Goal: Task Accomplishment & Management: Manage account settings

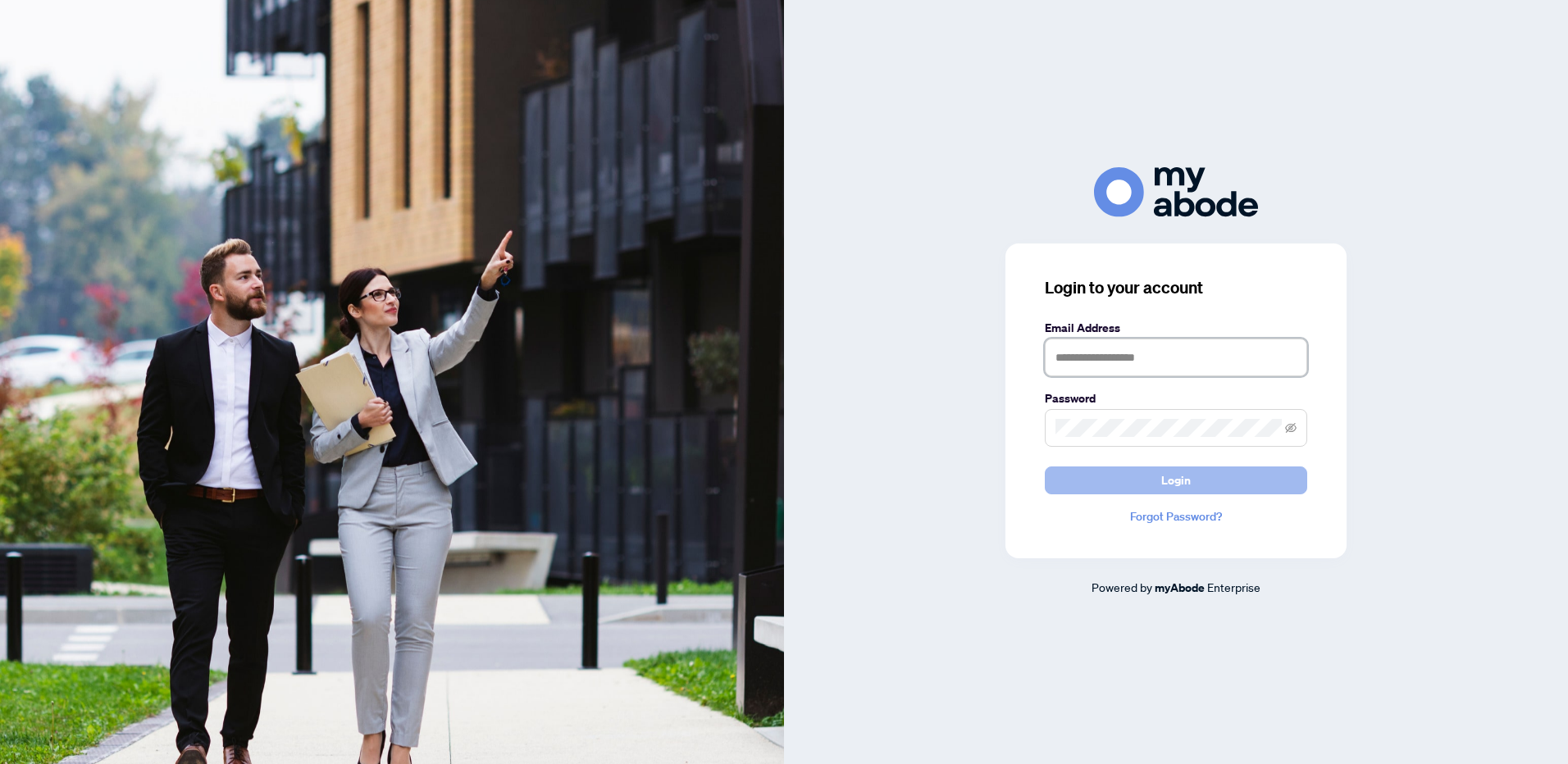
type input "**********"
click at [1289, 486] on button "Login" at bounding box center [1176, 480] width 262 height 28
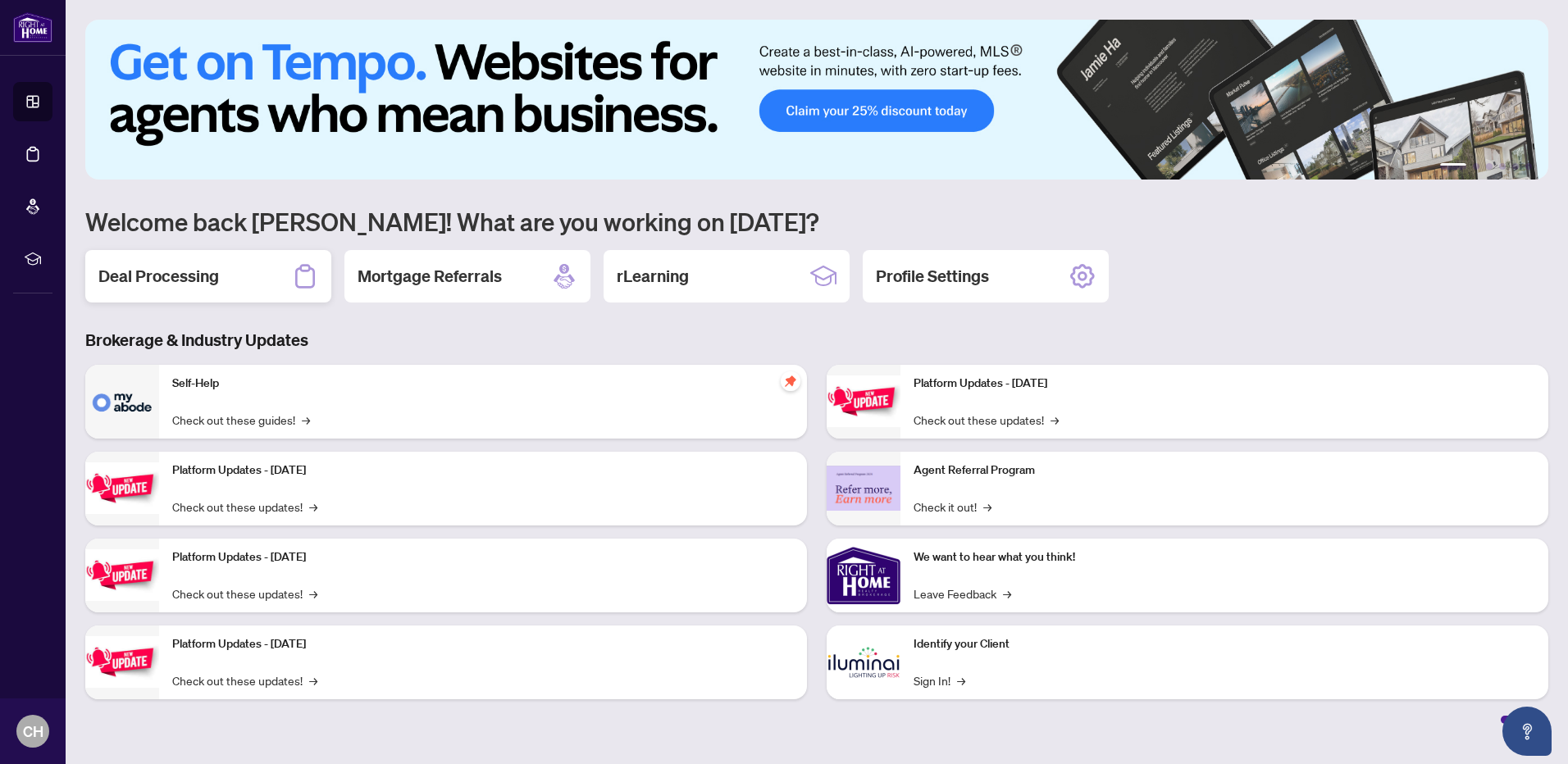
click at [290, 275] on div "Deal Processing" at bounding box center [208, 276] width 246 height 52
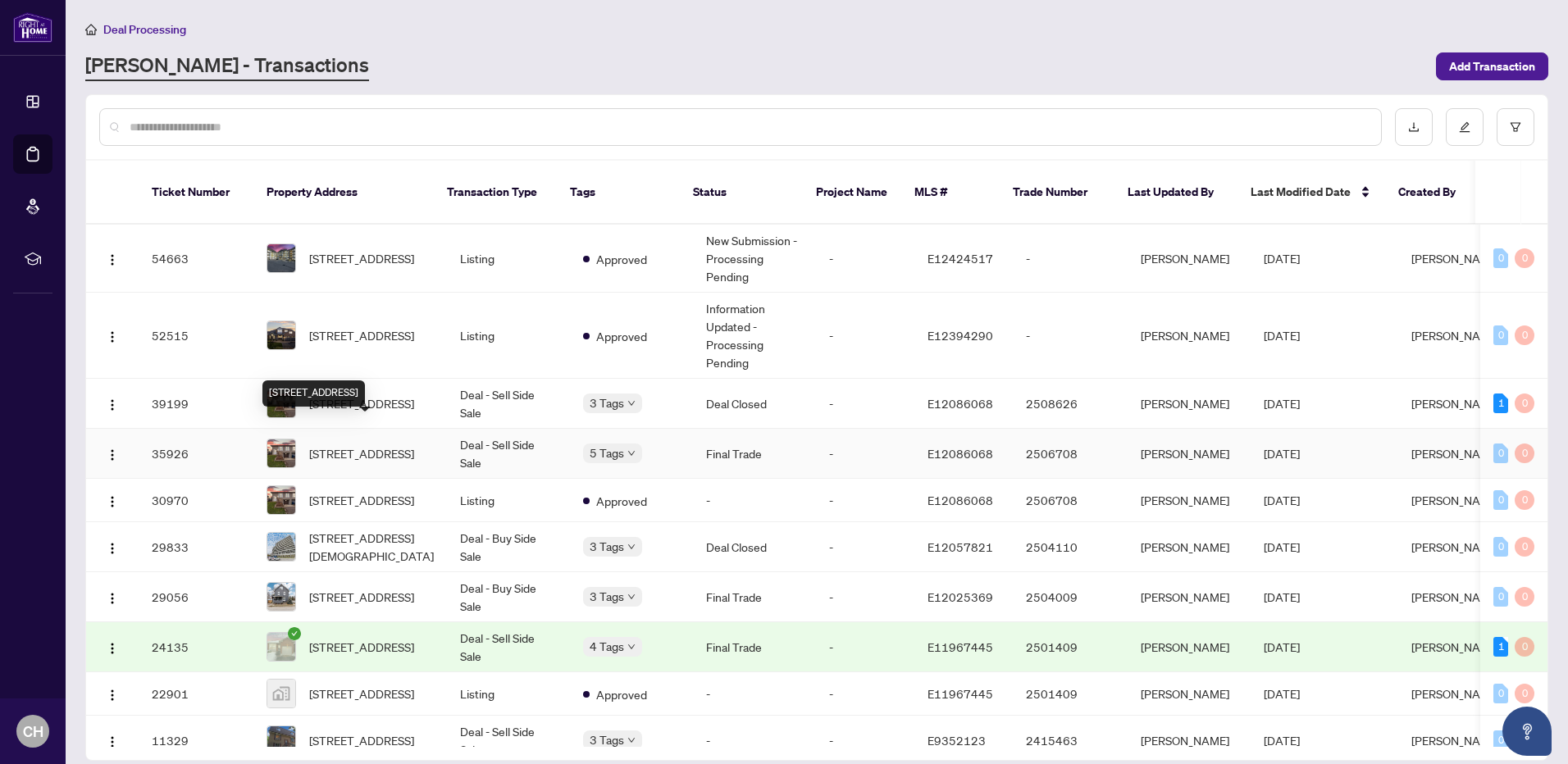
click at [361, 444] on span "[STREET_ADDRESS]" at bounding box center [361, 453] width 105 height 18
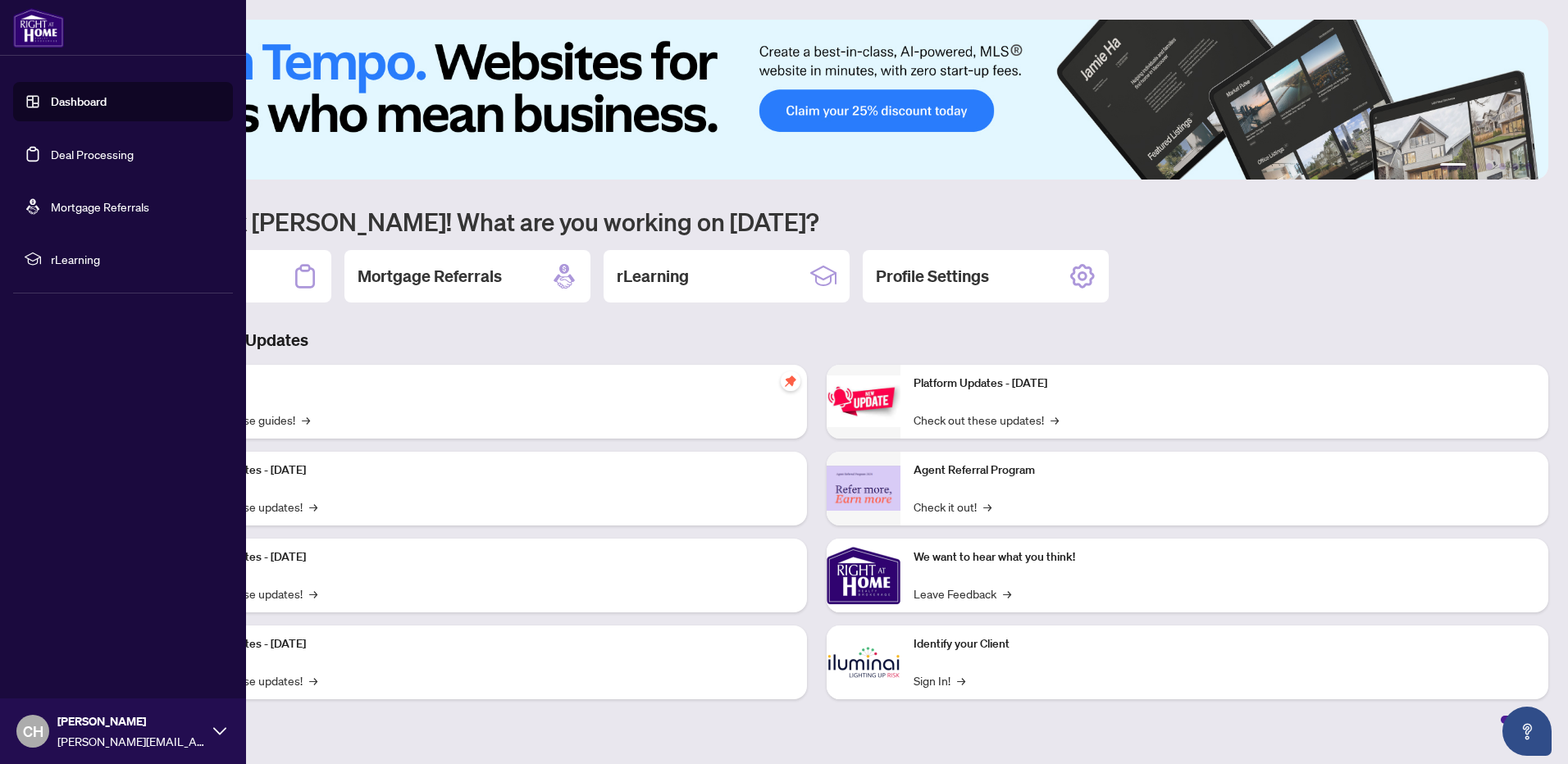
click at [68, 153] on link "Deal Processing" at bounding box center [92, 153] width 83 height 15
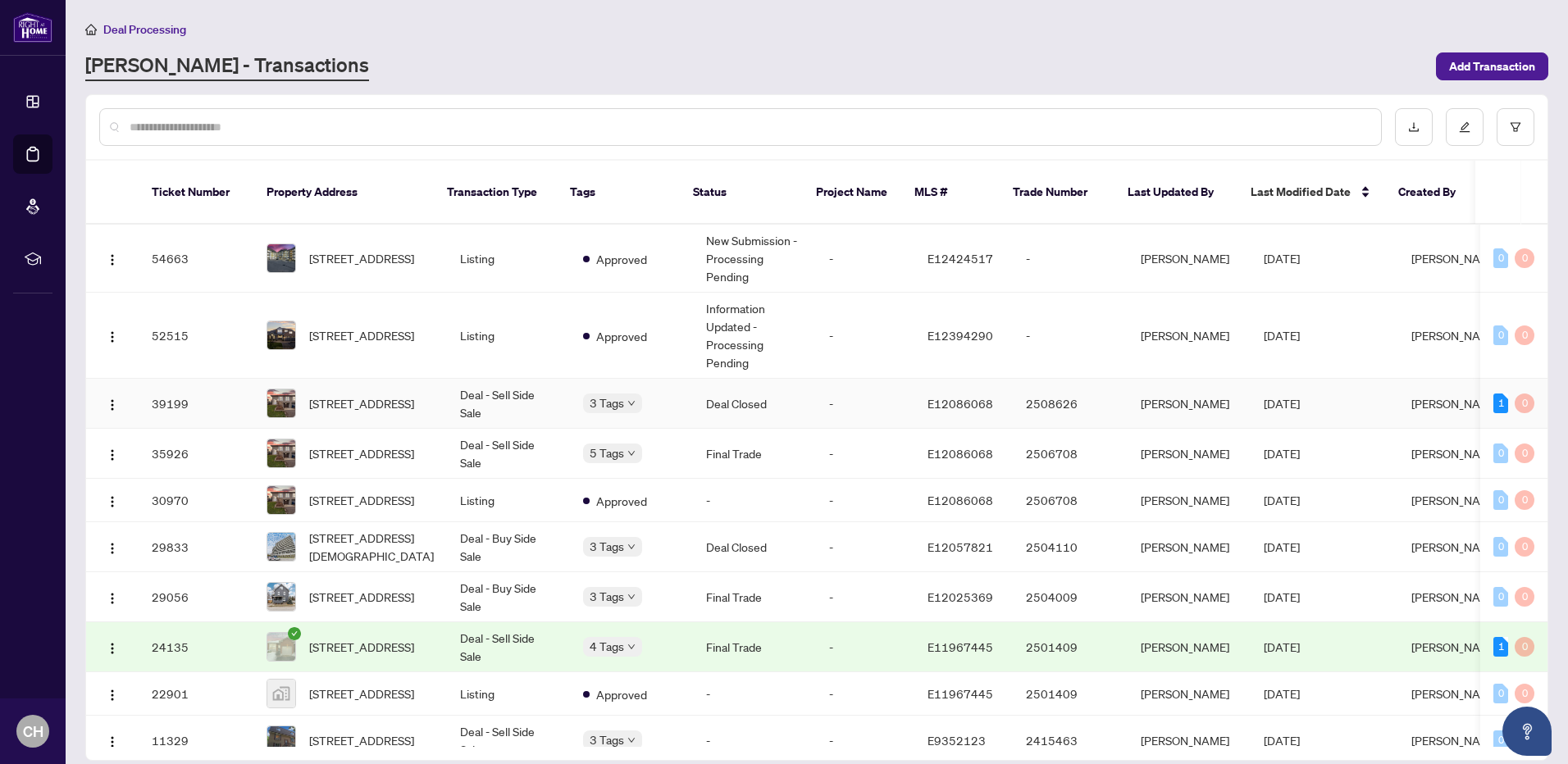
click at [669, 393] on td "3 Tags" at bounding box center [632, 404] width 123 height 50
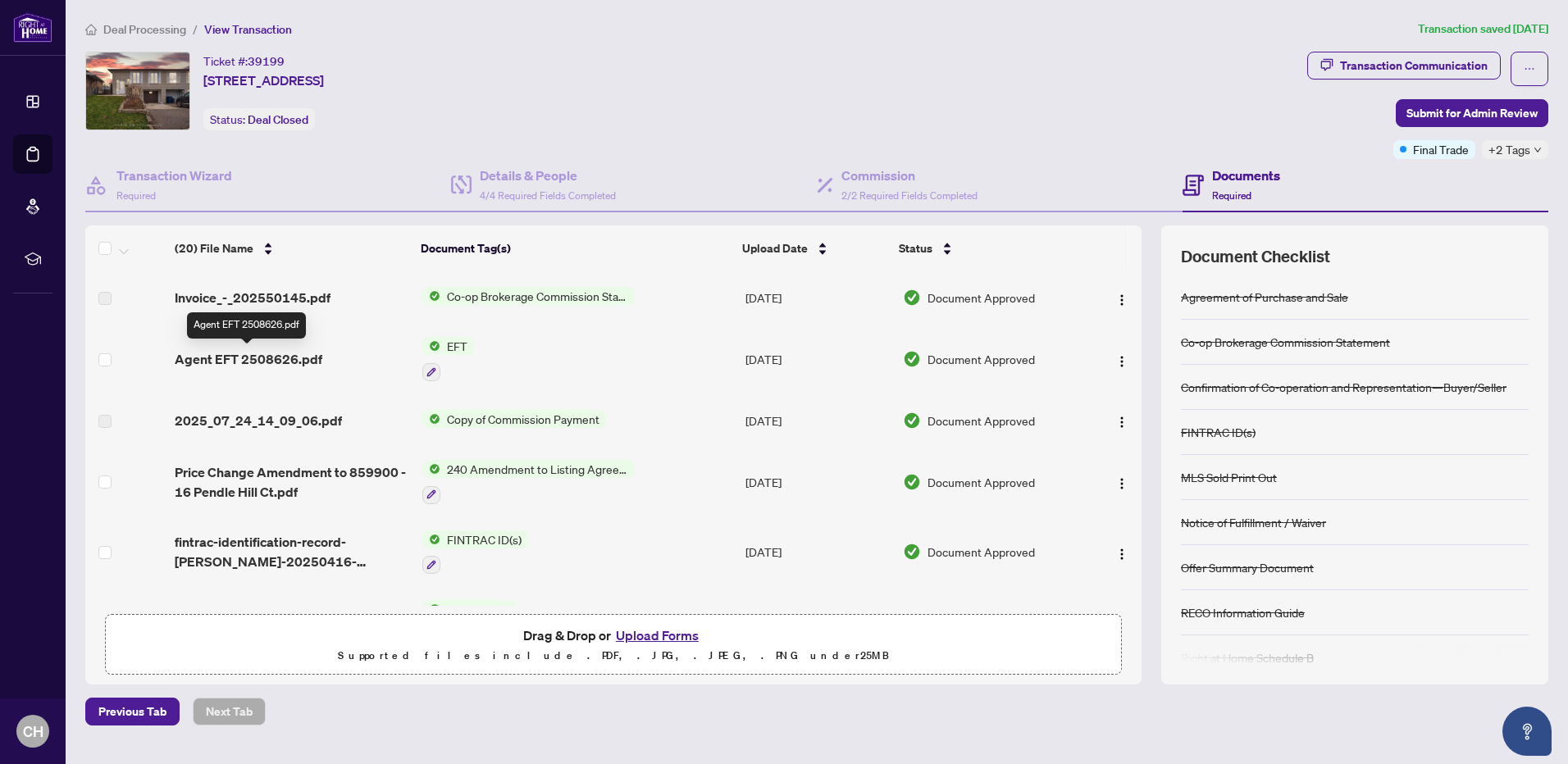
click at [297, 363] on span "Agent EFT 2508626.pdf" at bounding box center [248, 359] width 147 height 20
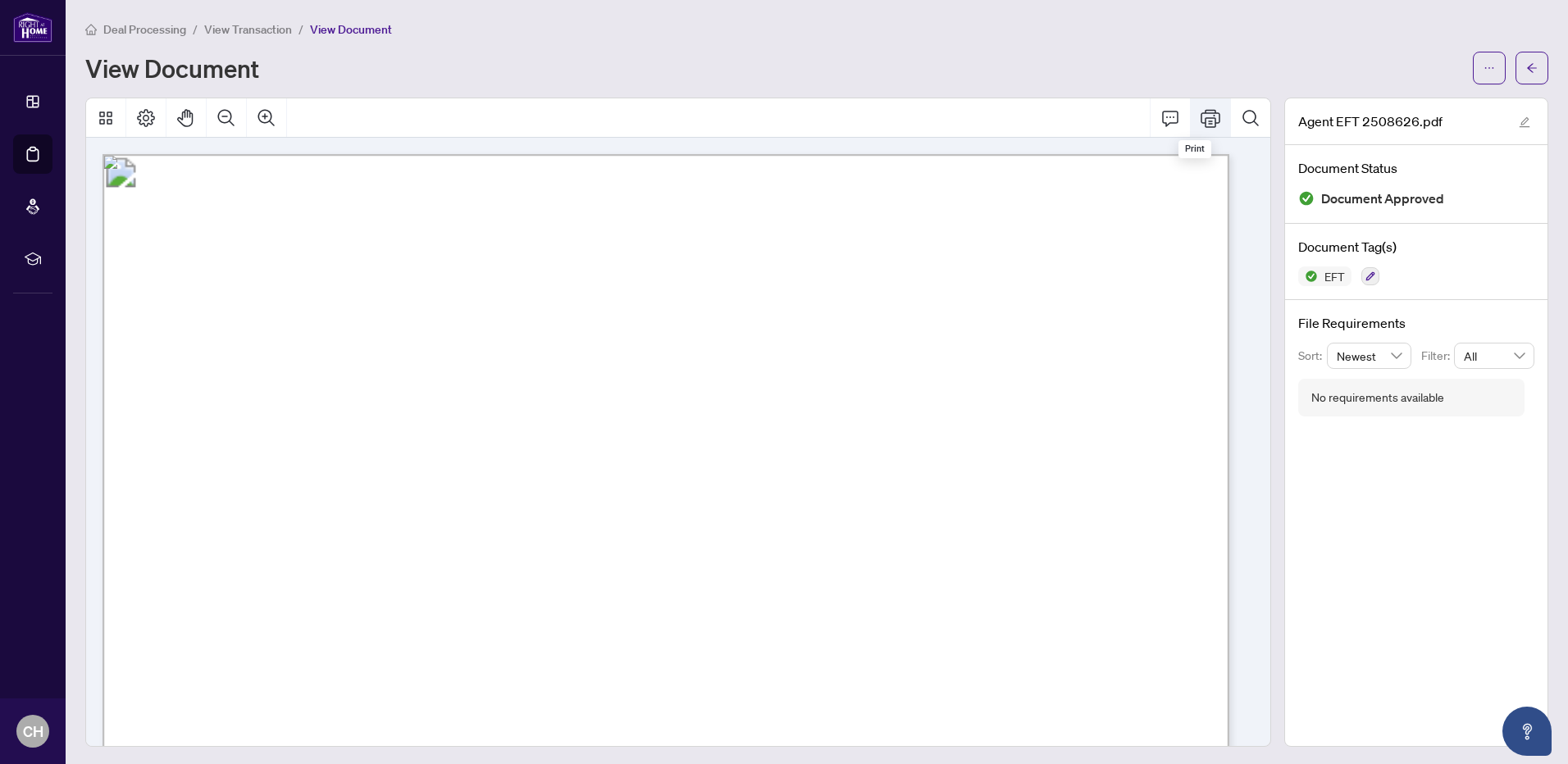
click at [1208, 118] on icon "Print" at bounding box center [1211, 118] width 20 height 18
click at [1530, 71] on button "button" at bounding box center [1531, 67] width 33 height 33
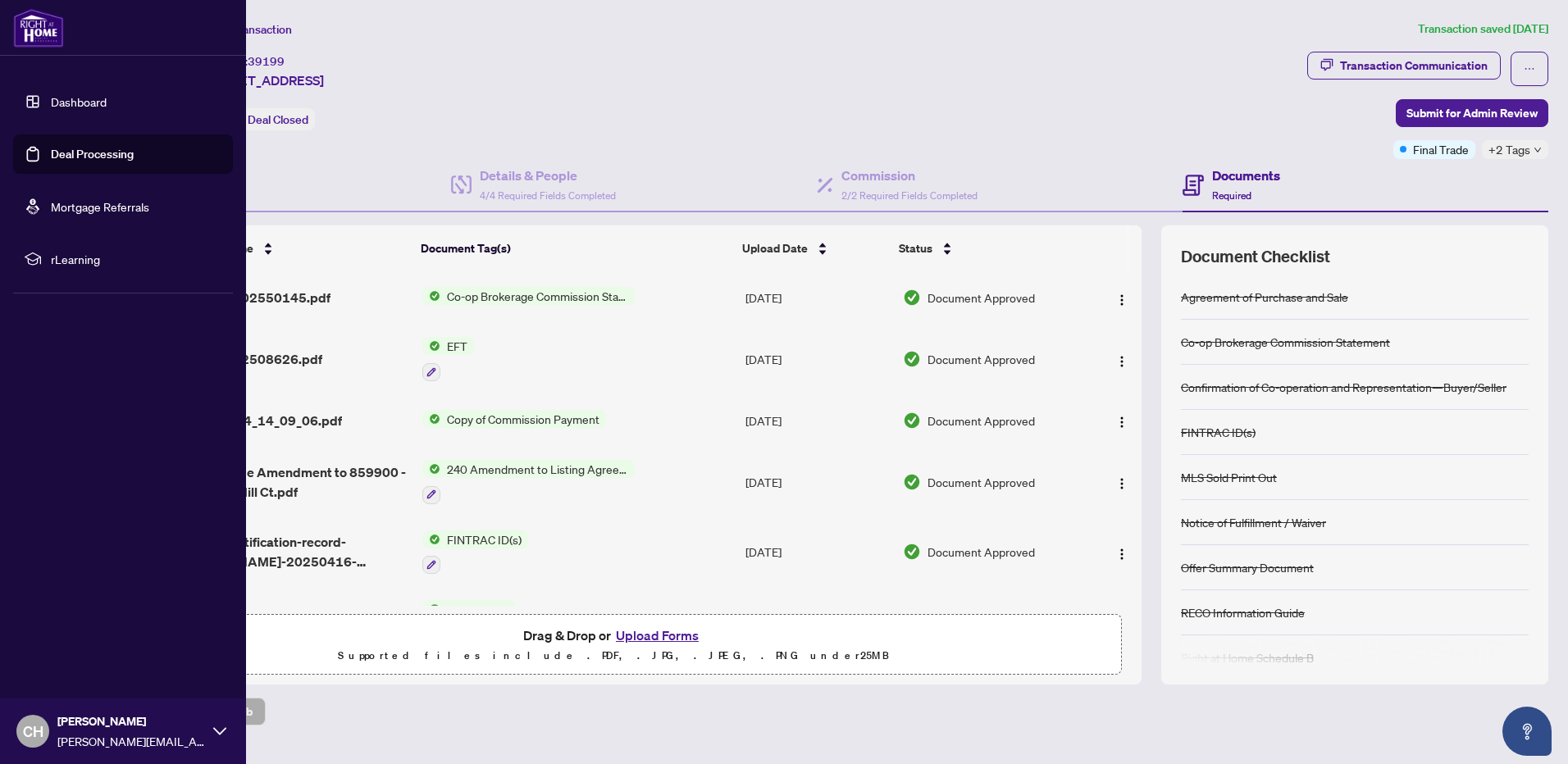
click at [53, 157] on link "Deal Processing" at bounding box center [92, 153] width 83 height 15
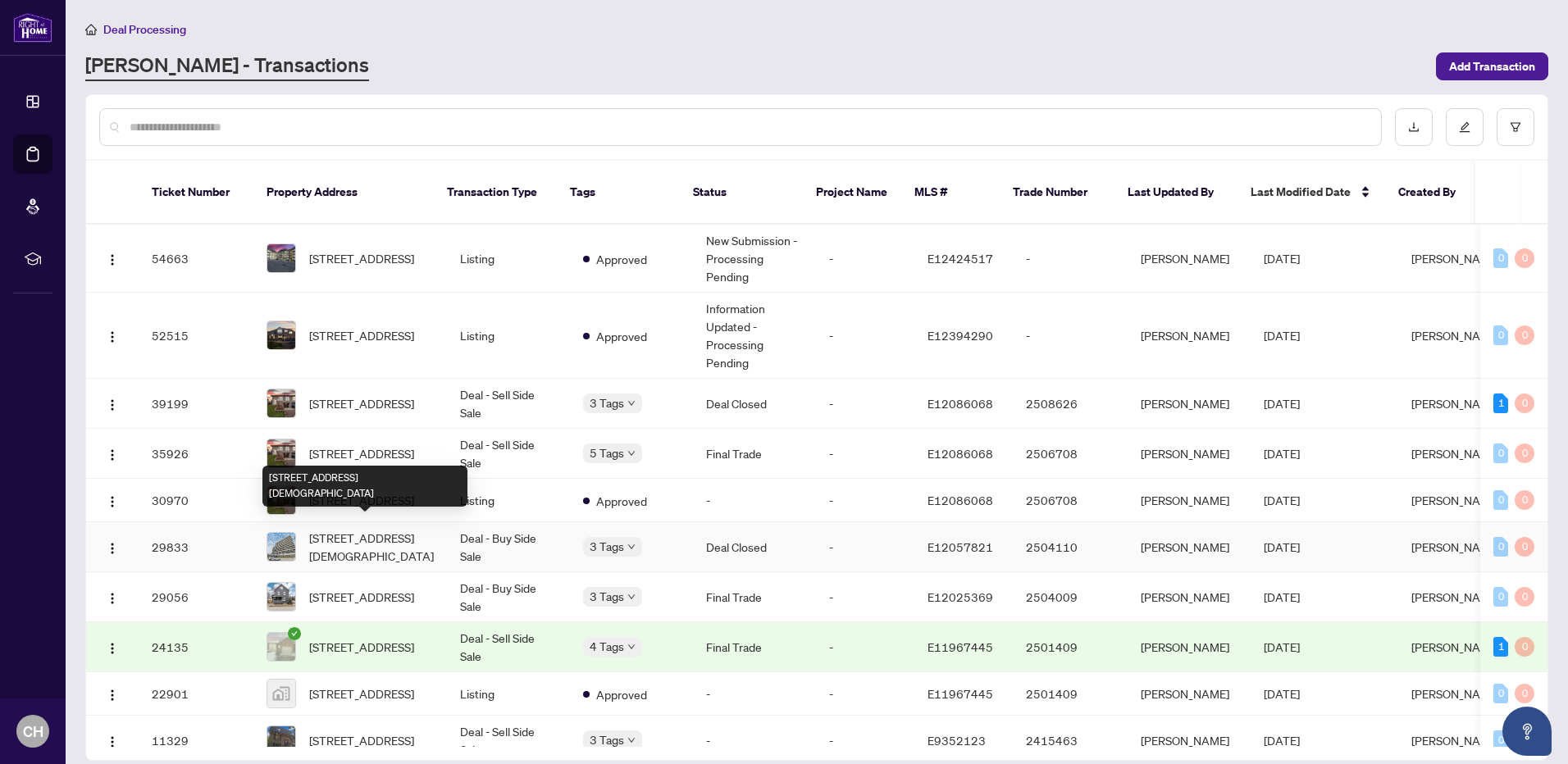
click at [399, 530] on span "606-92 Church St, Ajax, Ontario L1S 6B4, Canada" at bounding box center [371, 546] width 125 height 36
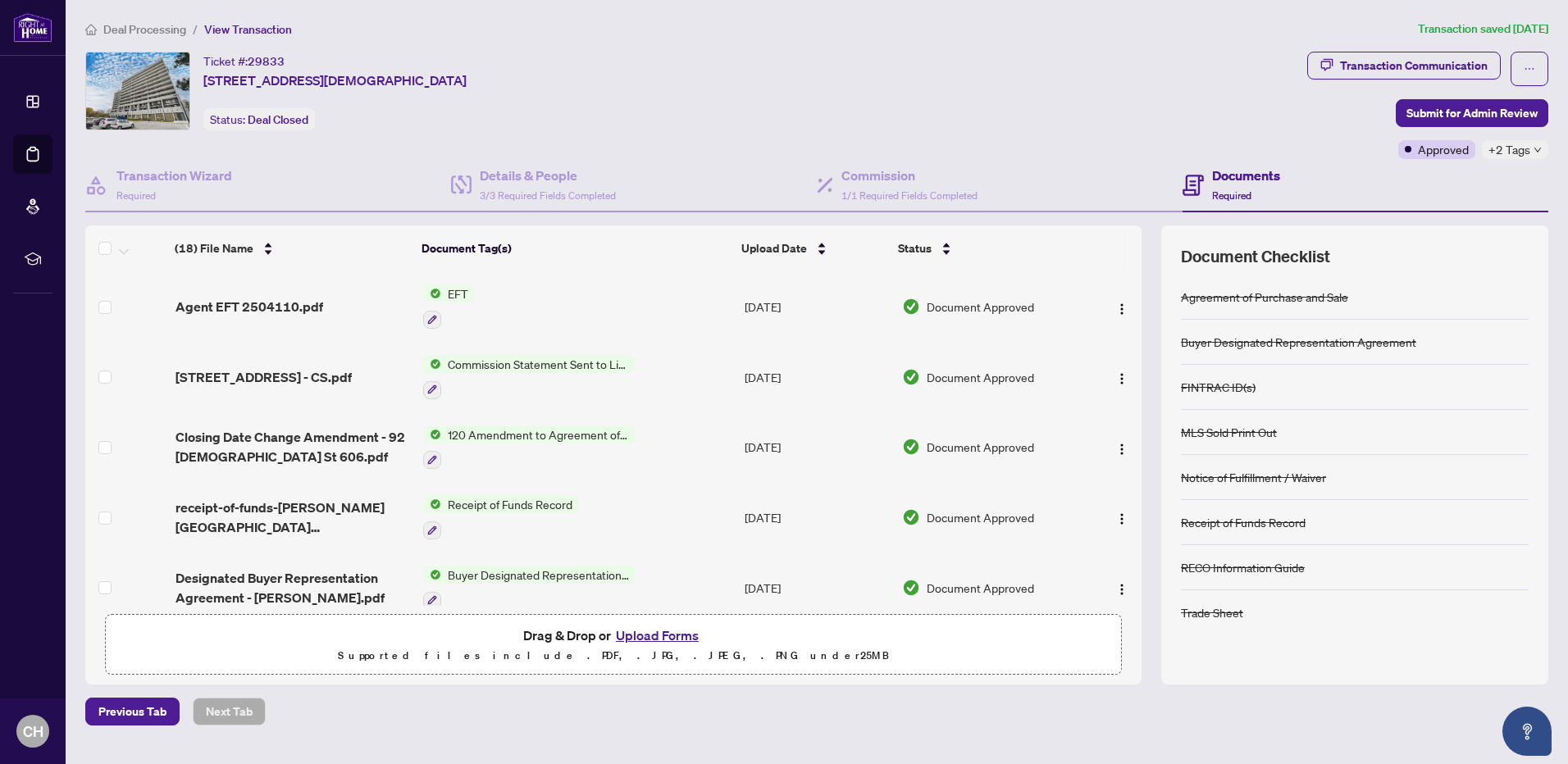
click at [329, 311] on div "Agent EFT 2504110.pdf" at bounding box center [292, 307] width 235 height 20
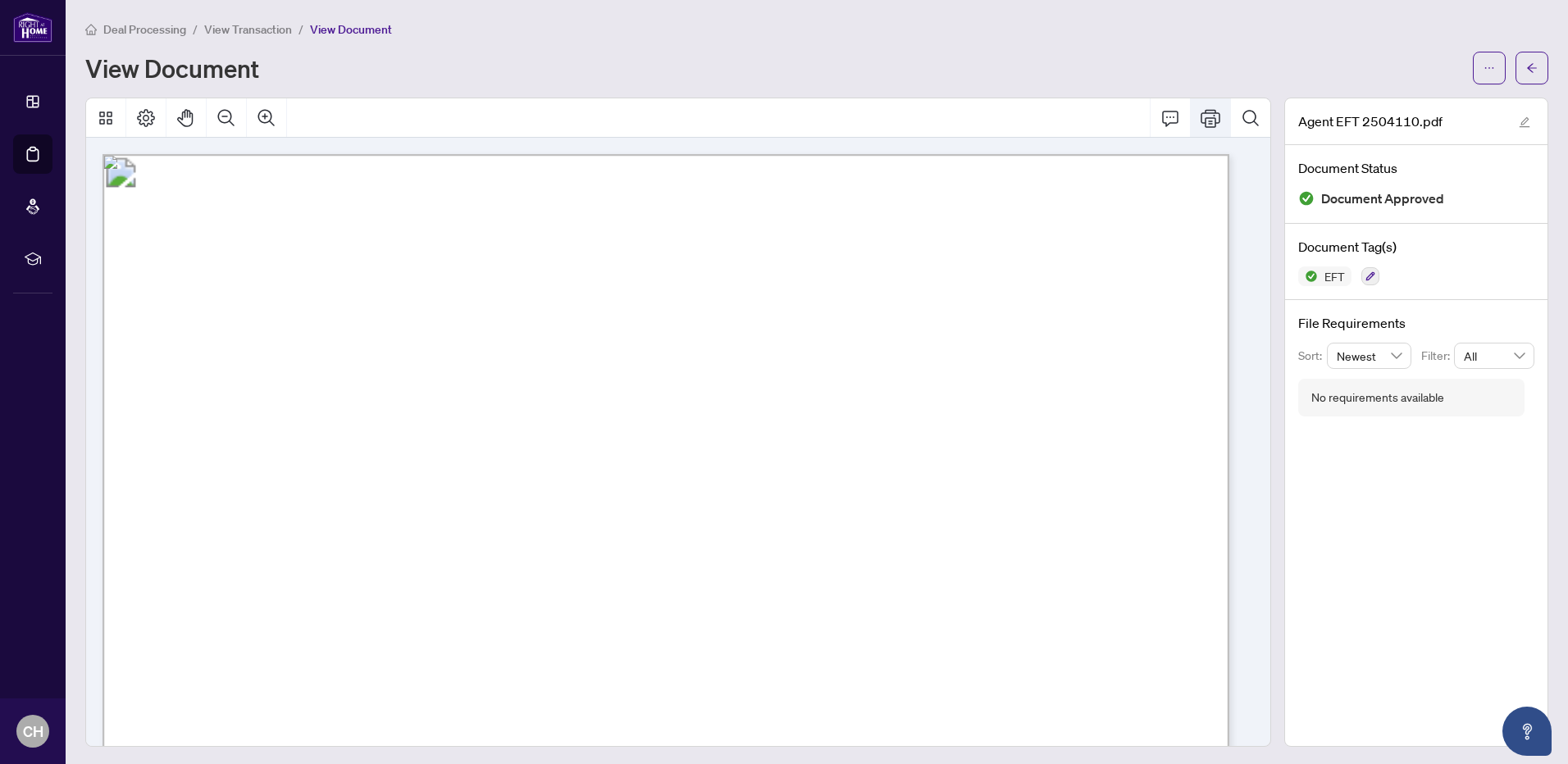
click at [1201, 122] on icon "Print" at bounding box center [1211, 118] width 20 height 20
click at [1516, 75] on button "button" at bounding box center [1531, 67] width 33 height 33
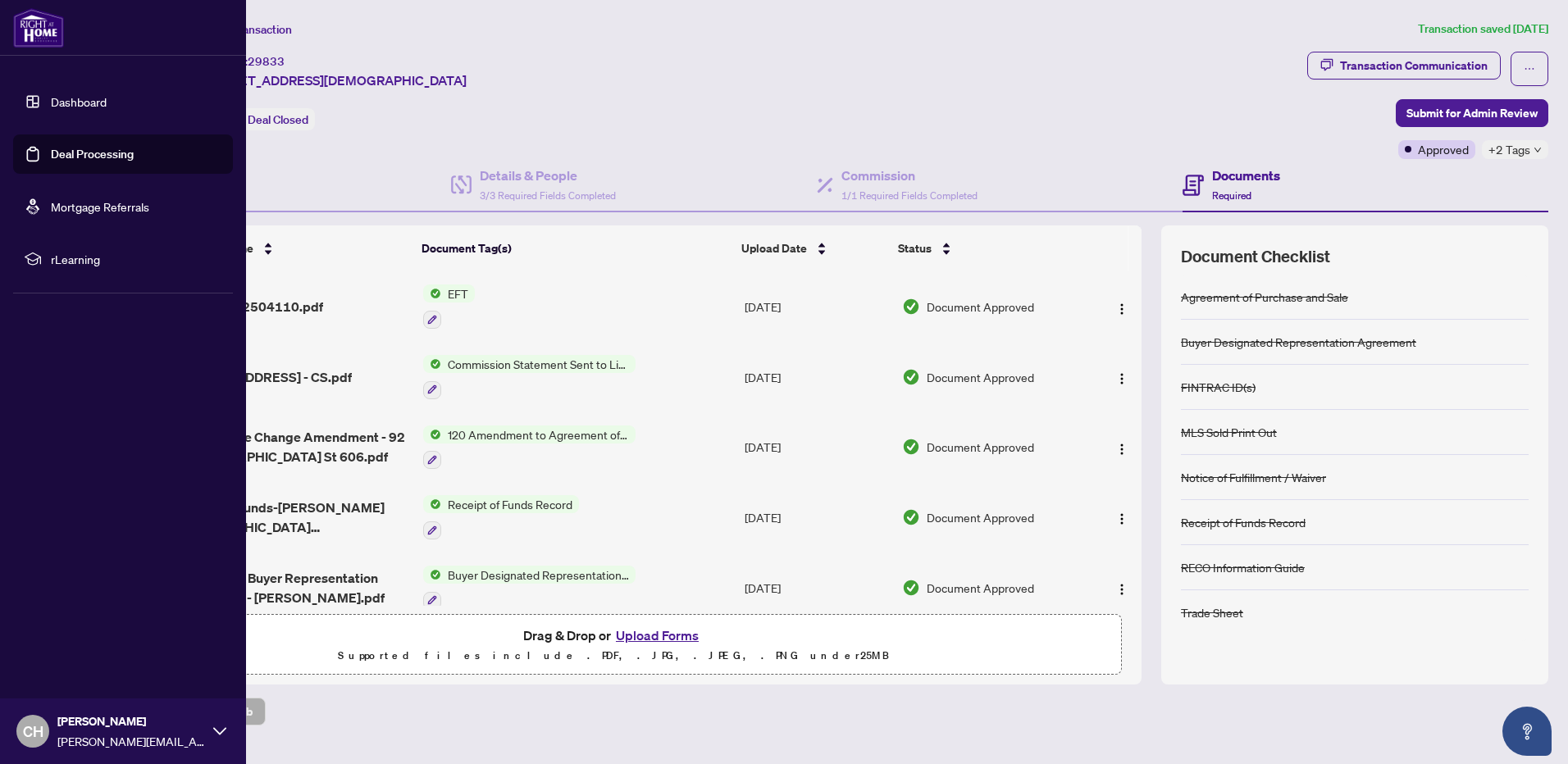
click at [38, 729] on span "CH" at bounding box center [33, 731] width 21 height 23
click at [99, 640] on button "Logout" at bounding box center [123, 633] width 220 height 28
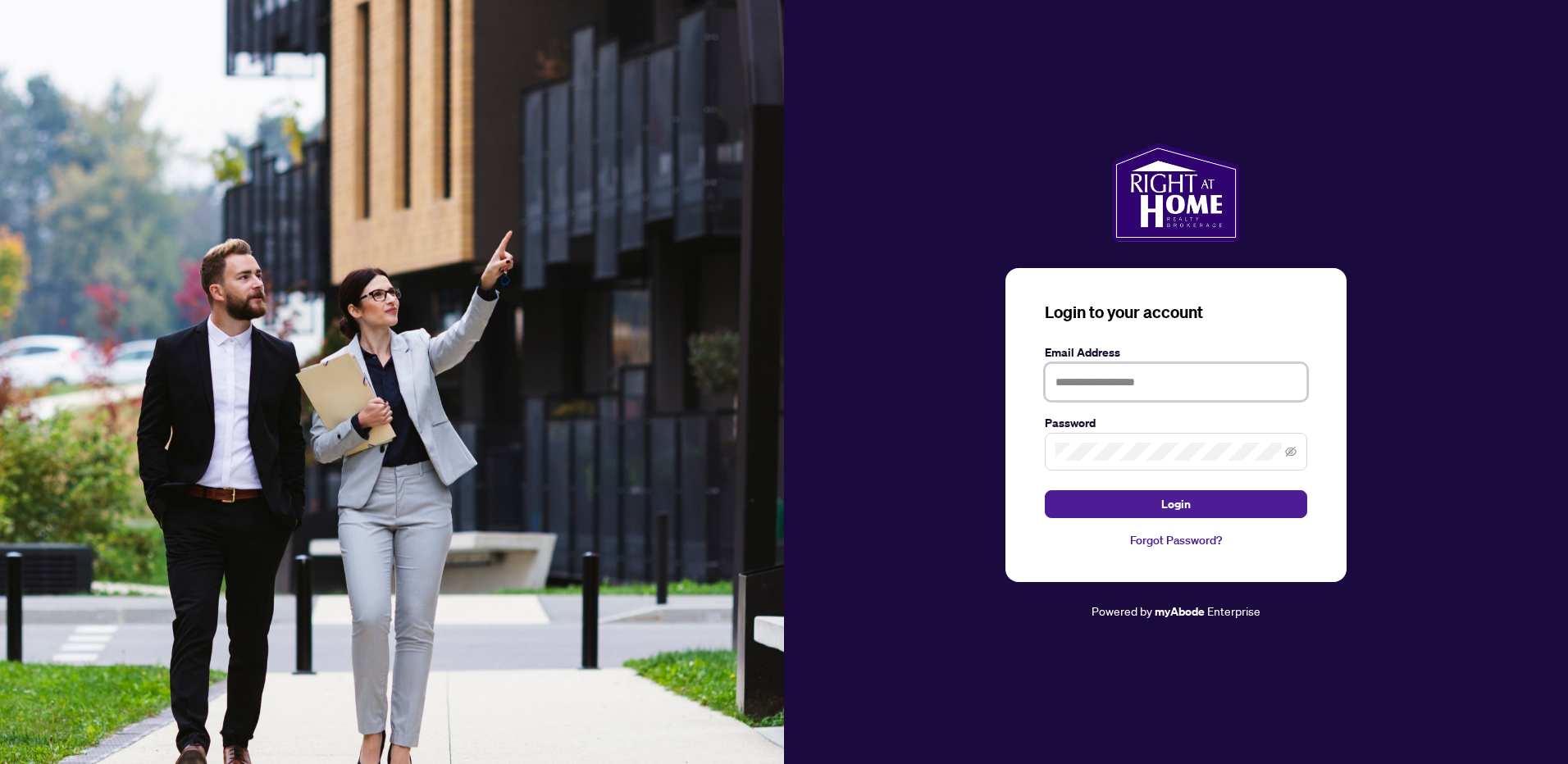
type input "**********"
